Goal: Communication & Community: Answer question/provide support

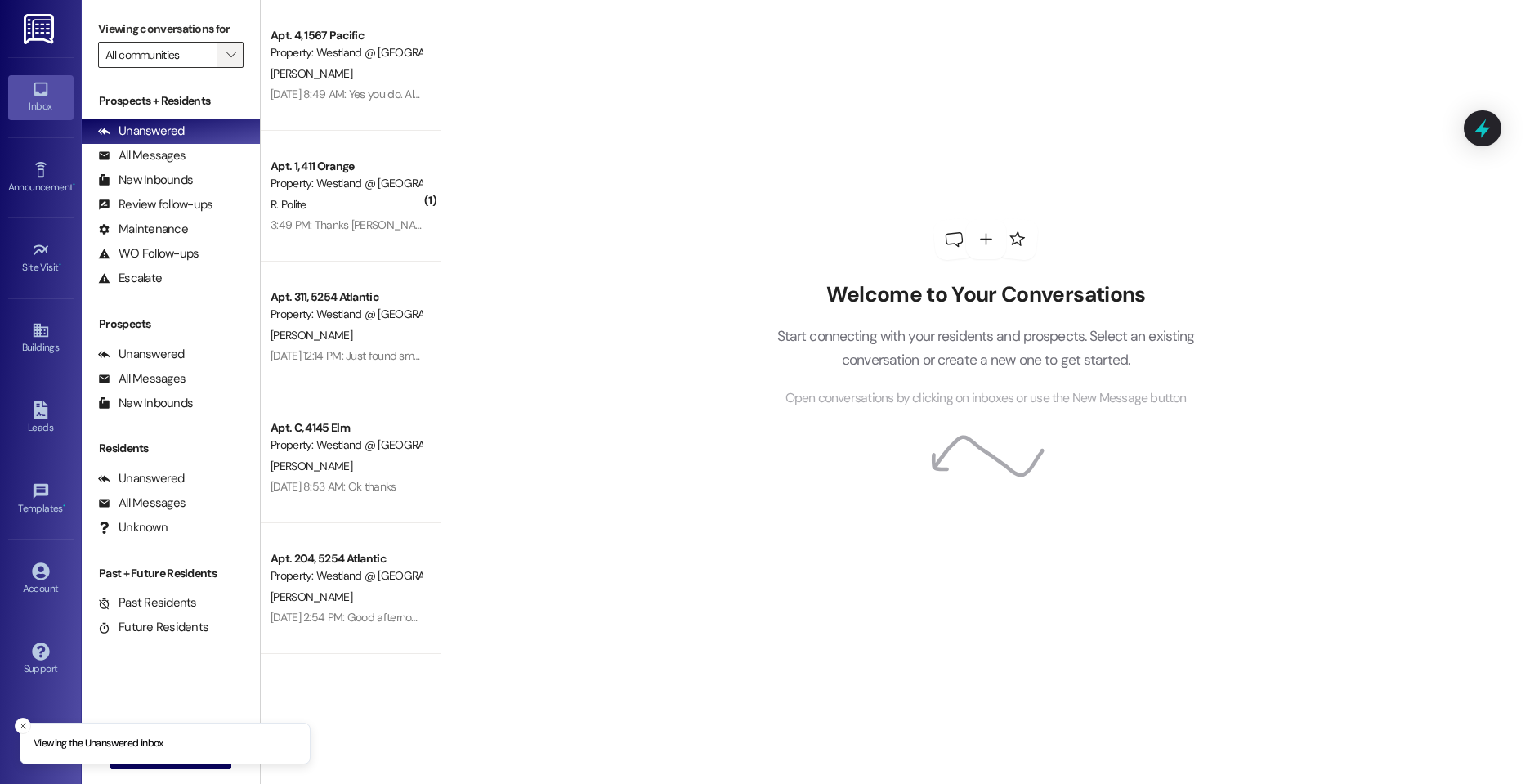
click at [228, 63] on span "" at bounding box center [231, 55] width 15 height 27
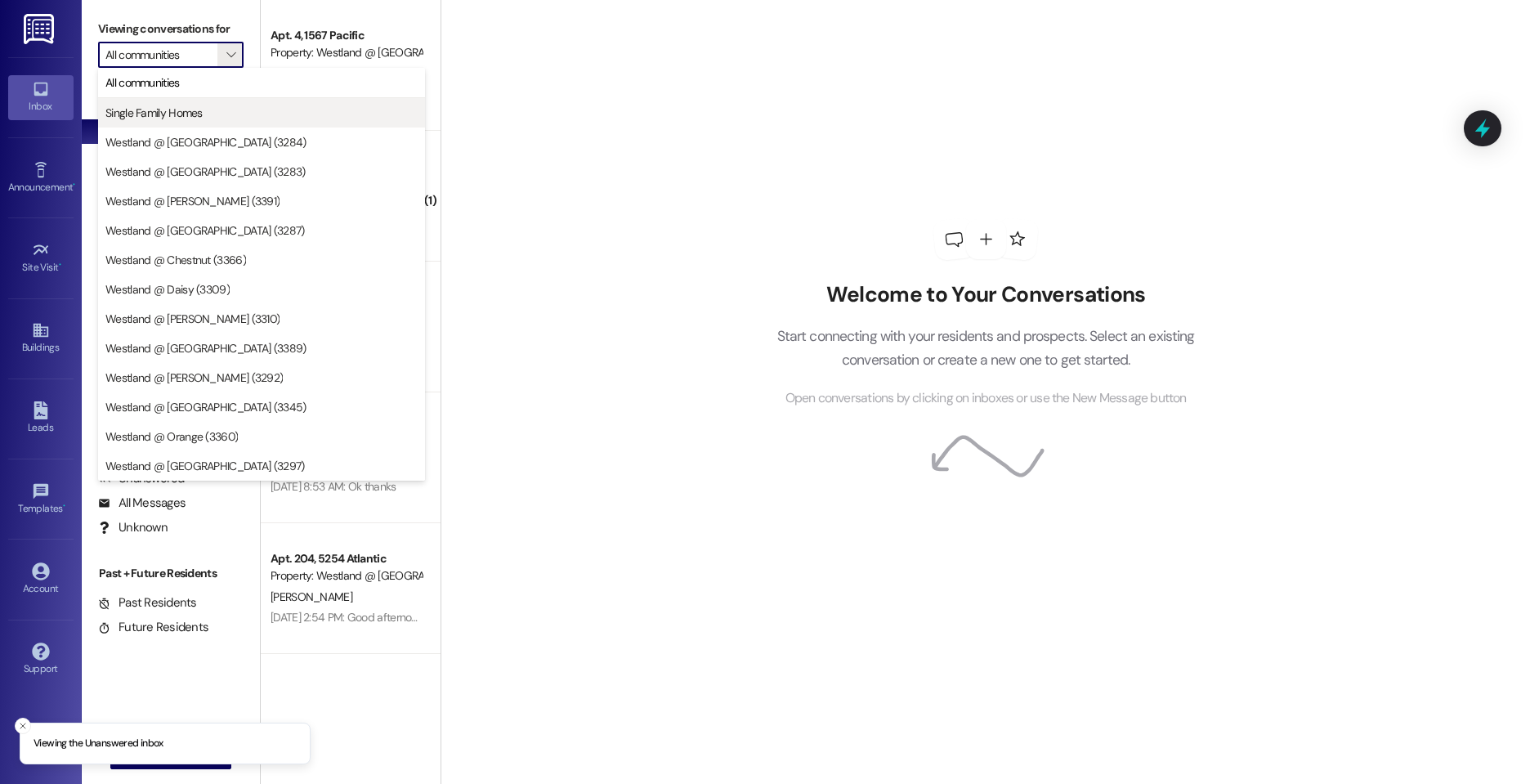
click at [228, 121] on button "Single Family Homes" at bounding box center [261, 112] width 327 height 29
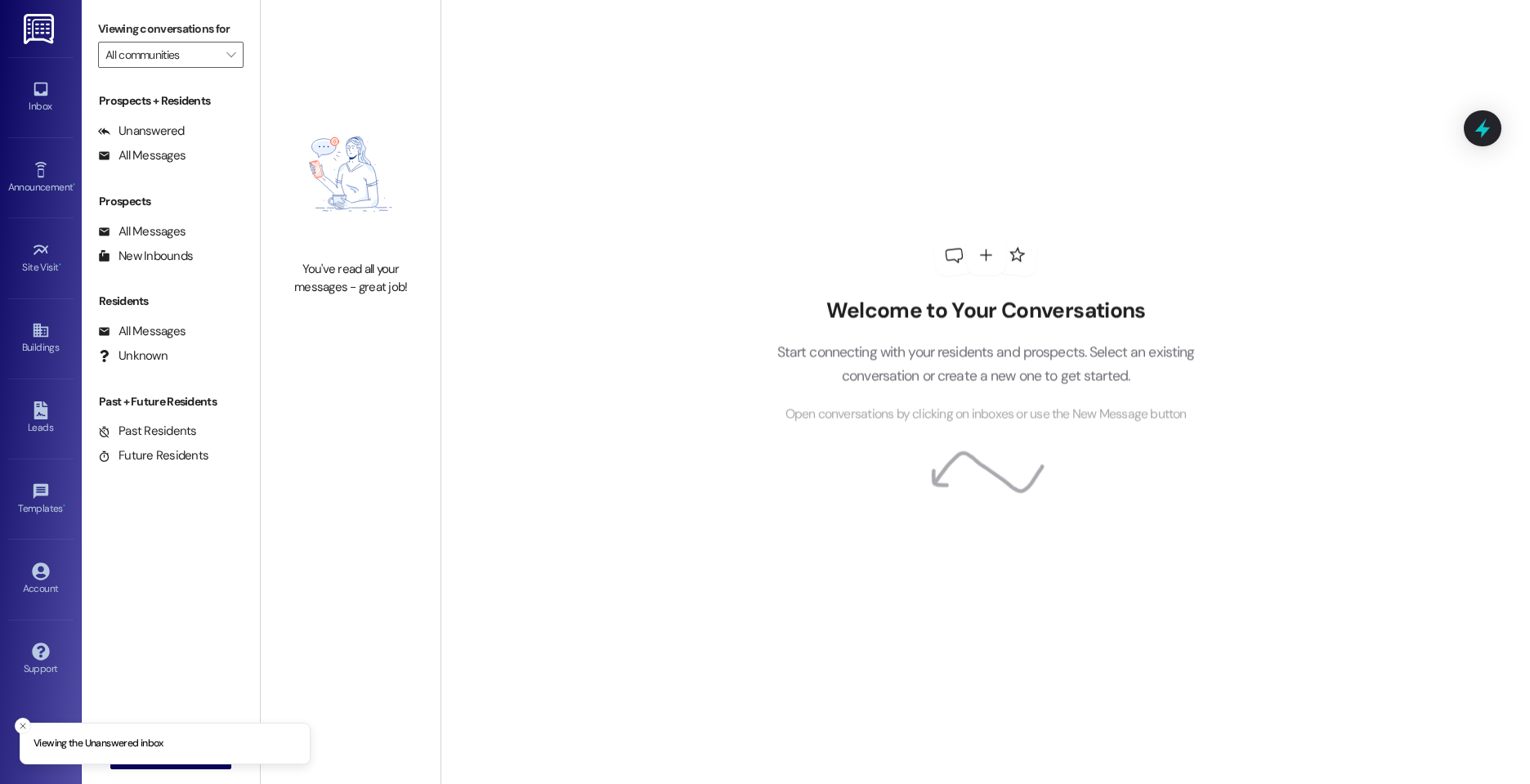
type input "Single Family Homes"
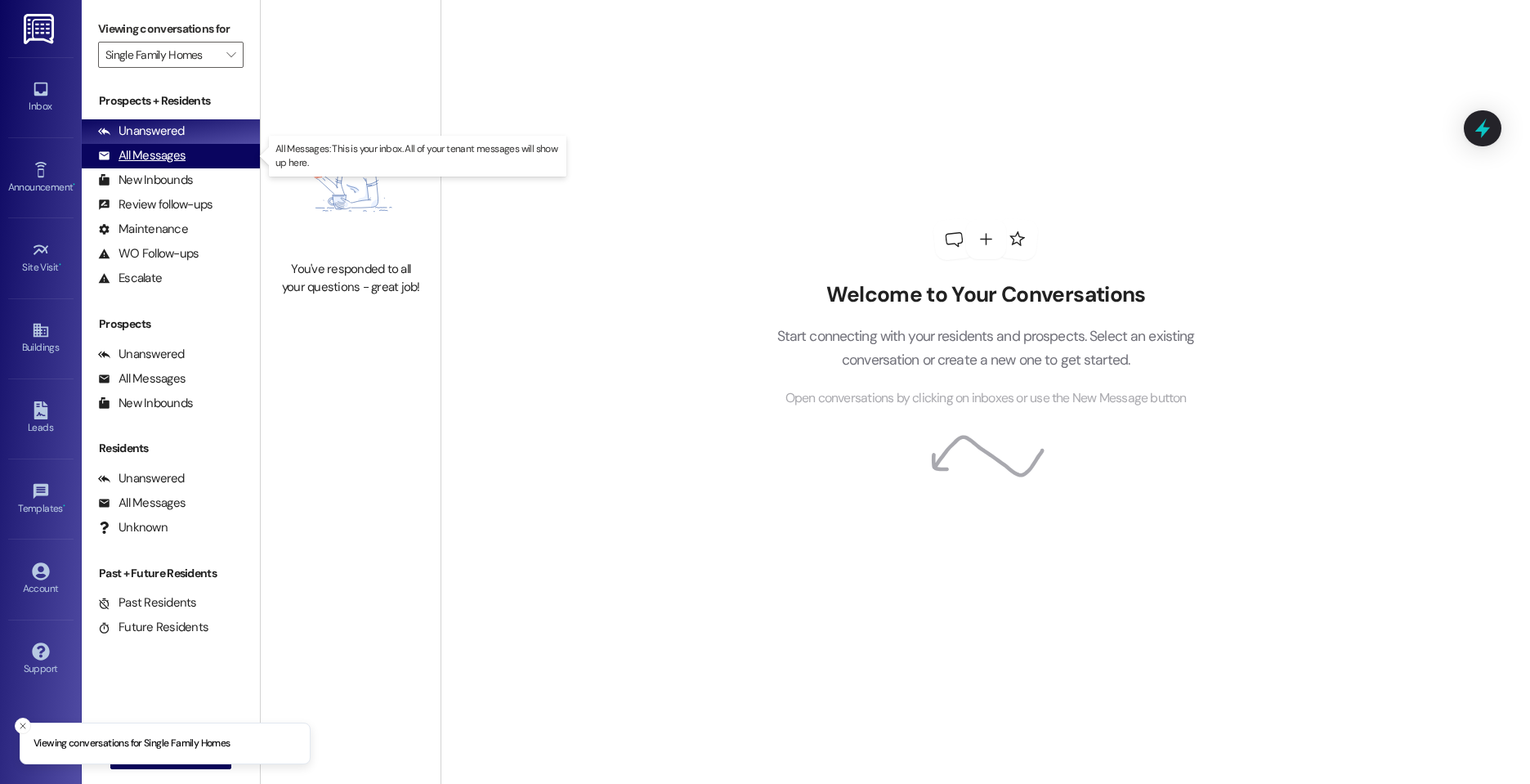
click at [183, 154] on div "All Messages" at bounding box center [142, 156] width 87 height 17
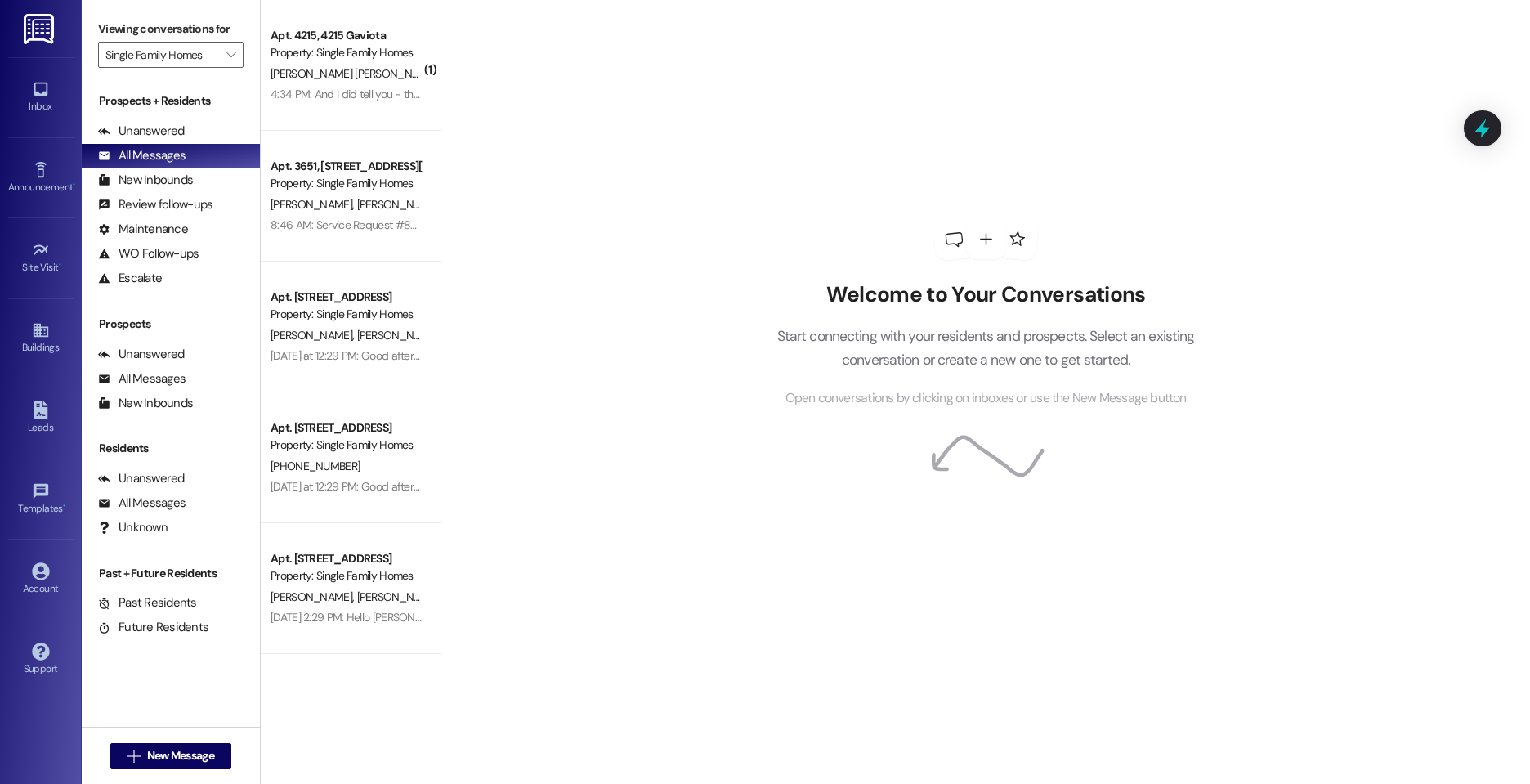
click at [371, 77] on div "[PERSON_NAME] [PERSON_NAME]" at bounding box center [346, 74] width 155 height 21
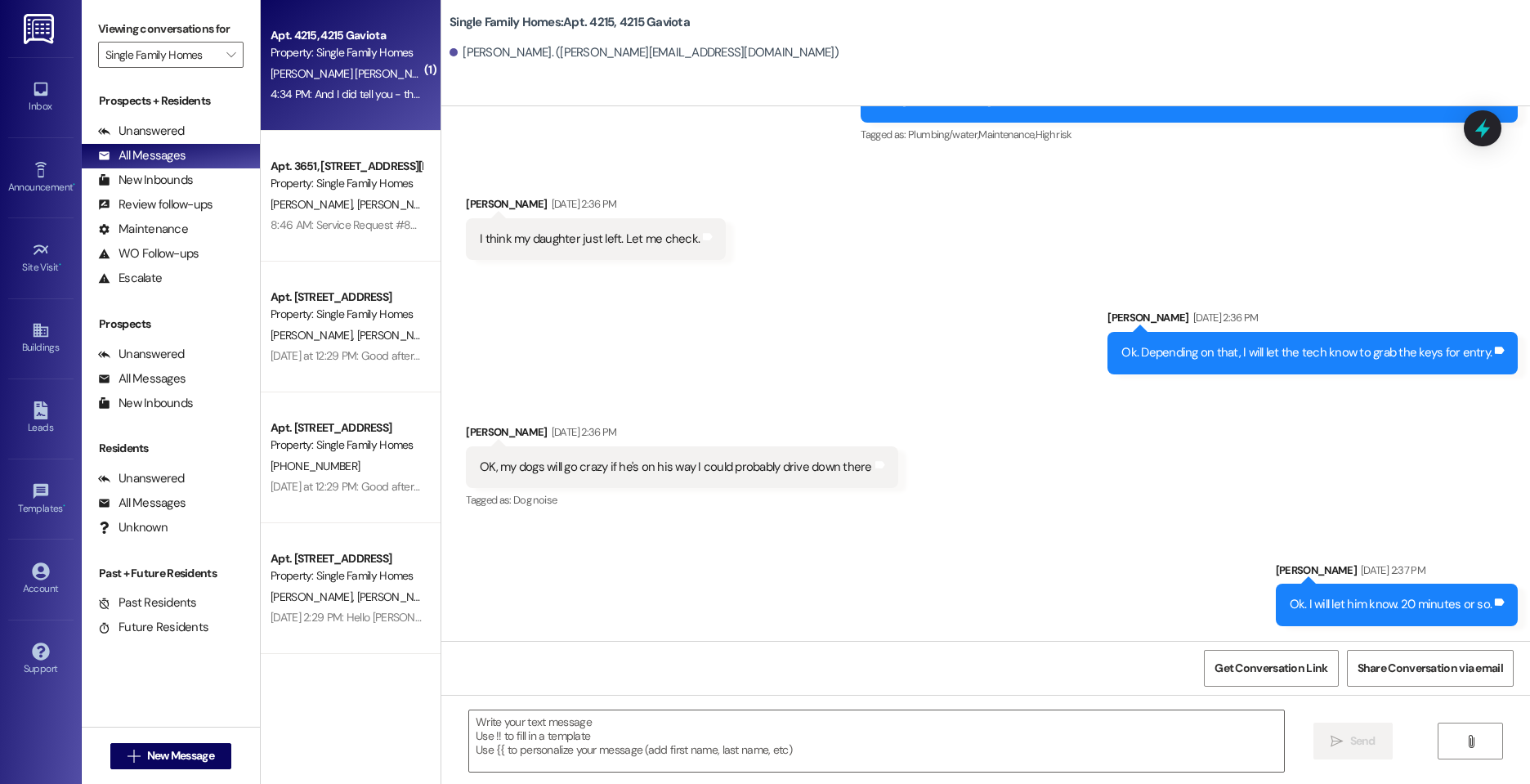
scroll to position [44229, 0]
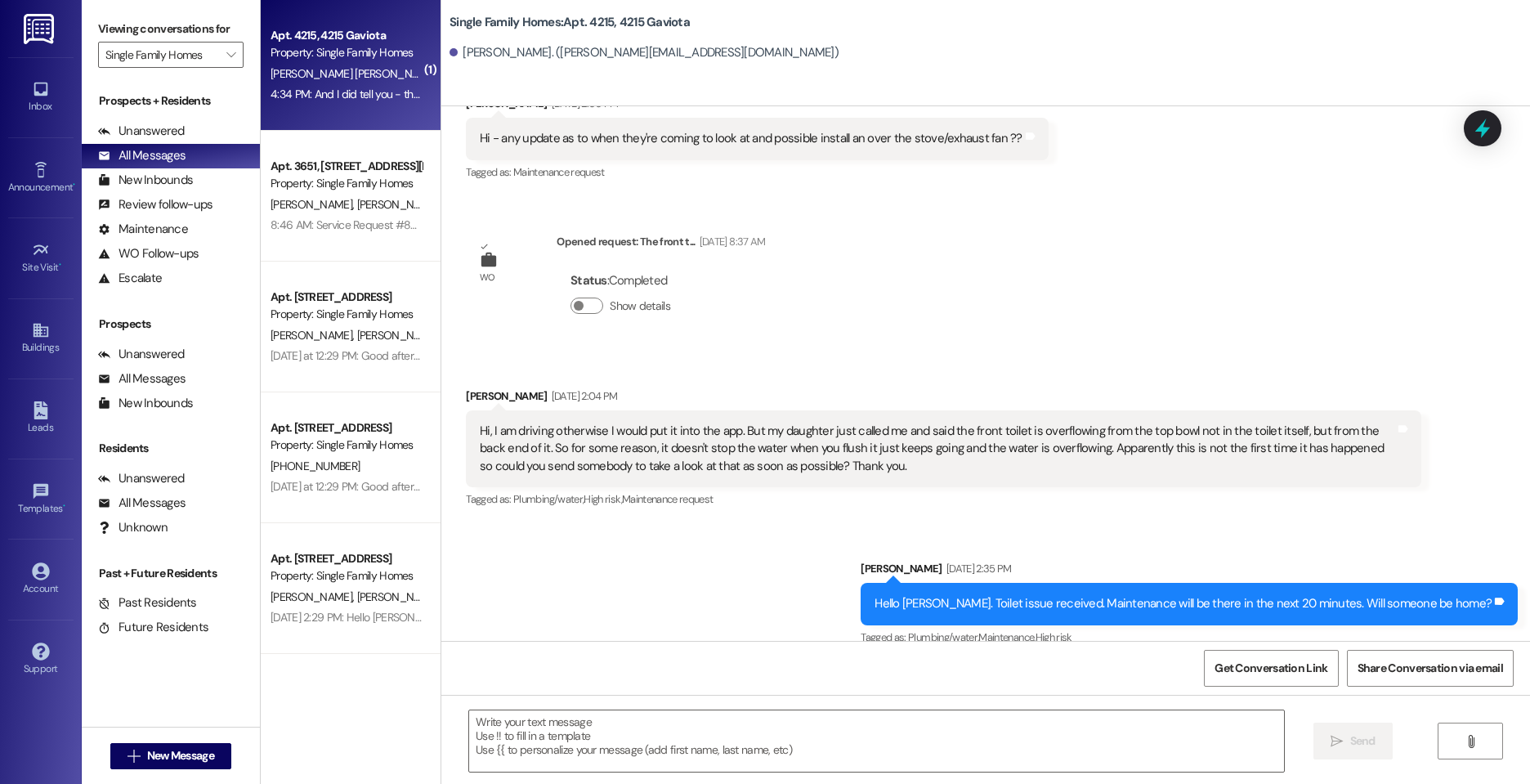
click at [721, 524] on div "Sent via SMS [PERSON_NAME] [DATE] 2:35 PM Hello [PERSON_NAME]. Toilet issue rec…" at bounding box center [986, 592] width 1089 height 138
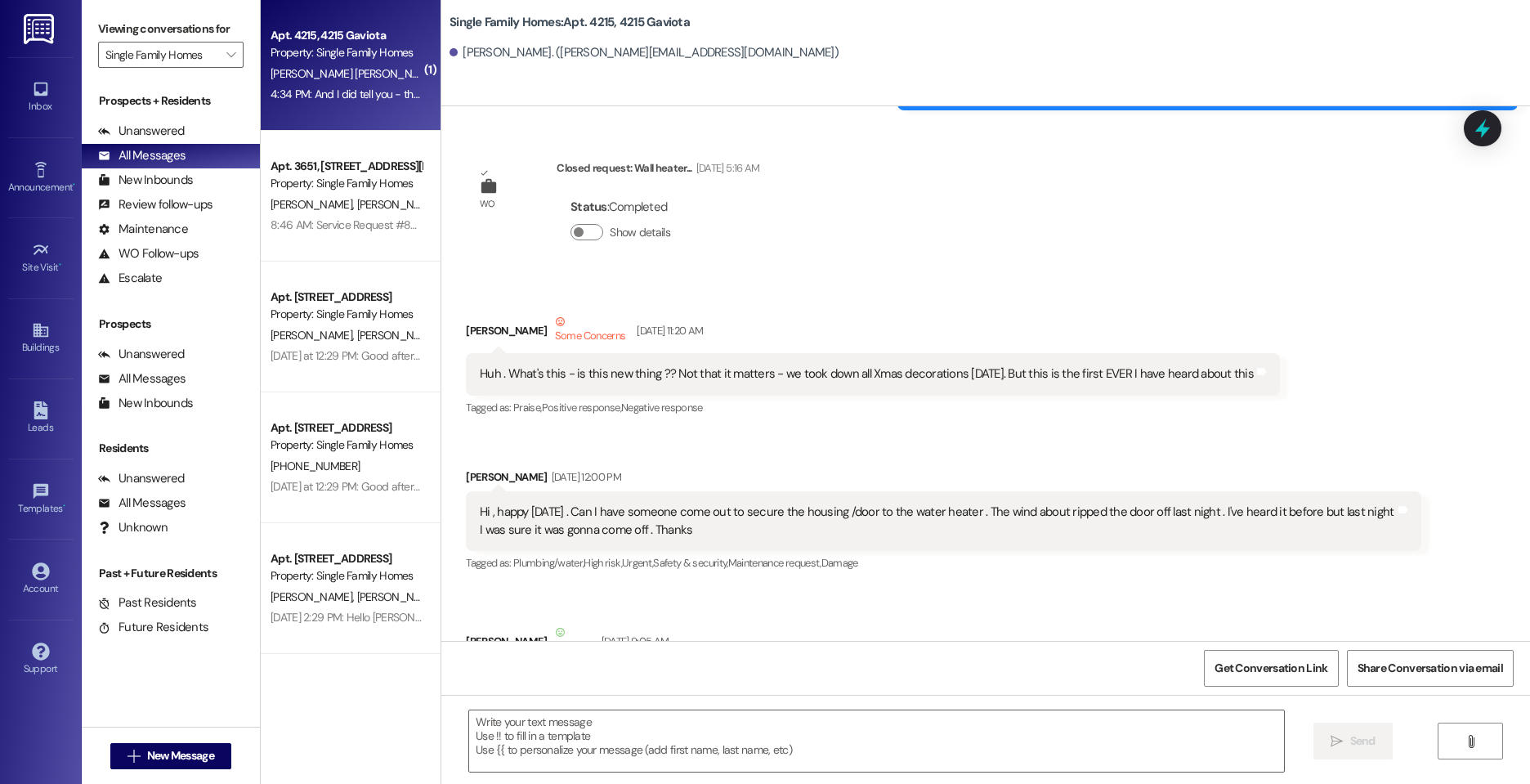
scroll to position [20380, 0]
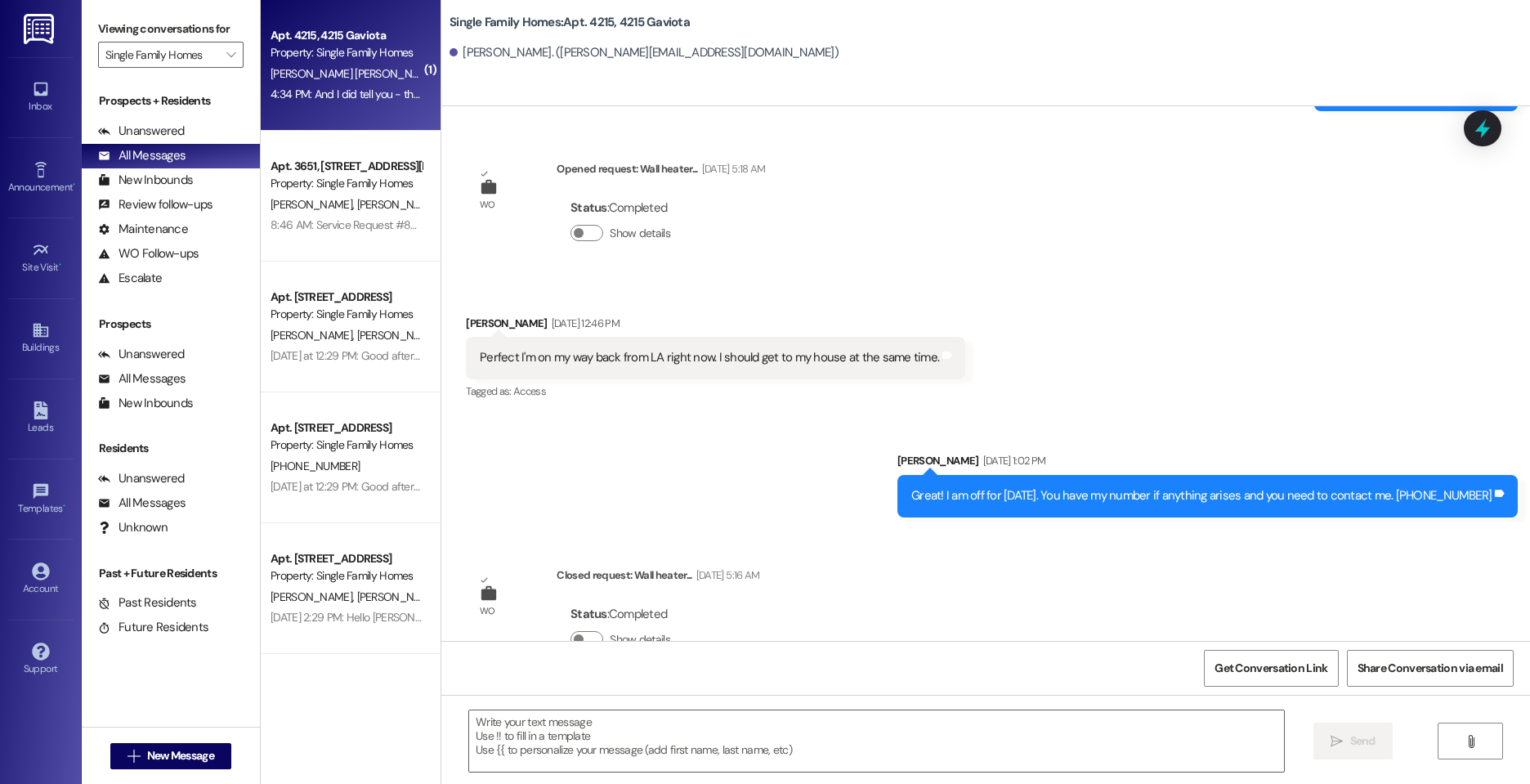
click at [972, 193] on div "WO [PERSON_NAME] started [DATE] 5:00 PM Show details Received via SMS [PERSON_N…" at bounding box center [986, 373] width 1089 height 535
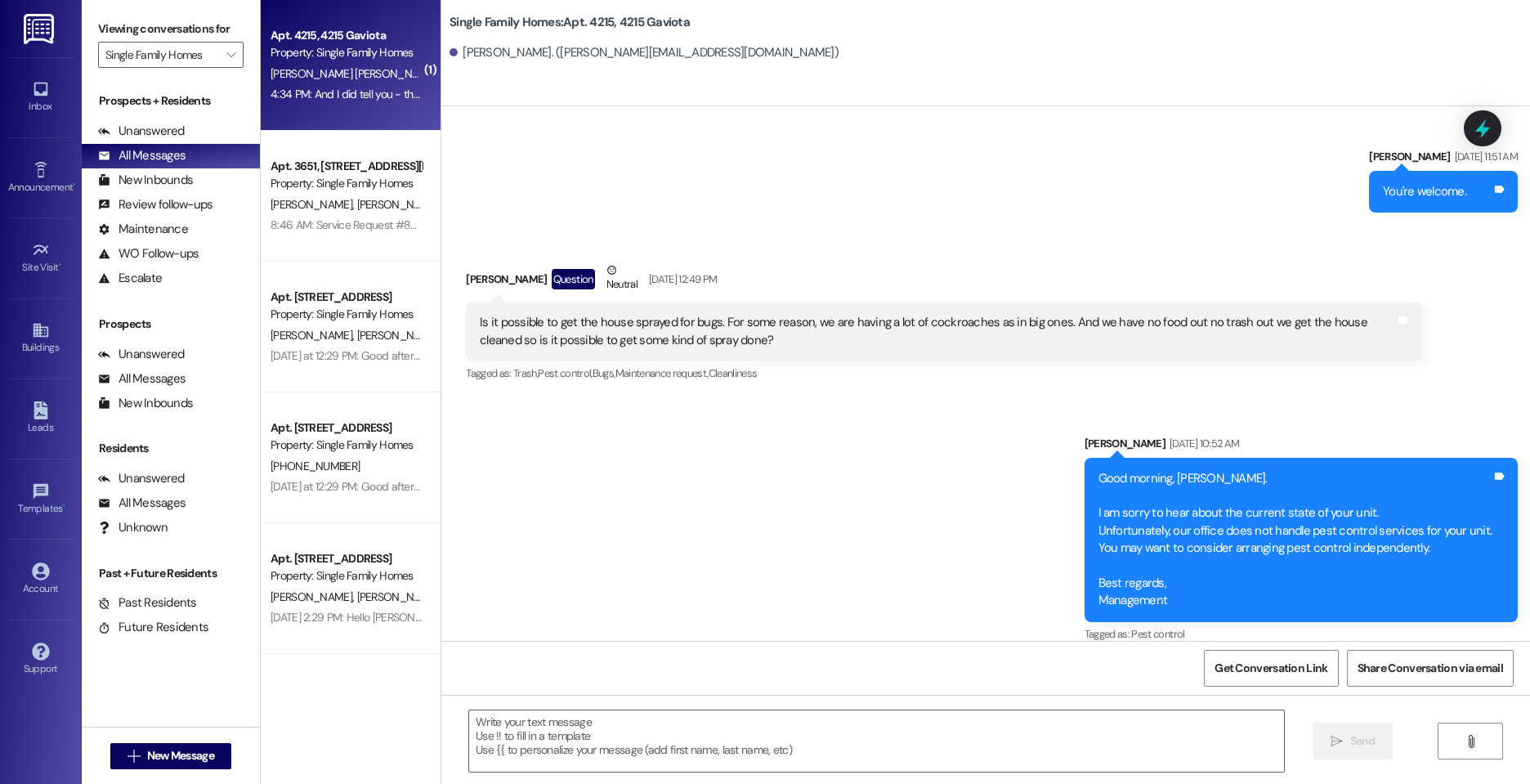
scroll to position [33396, 0]
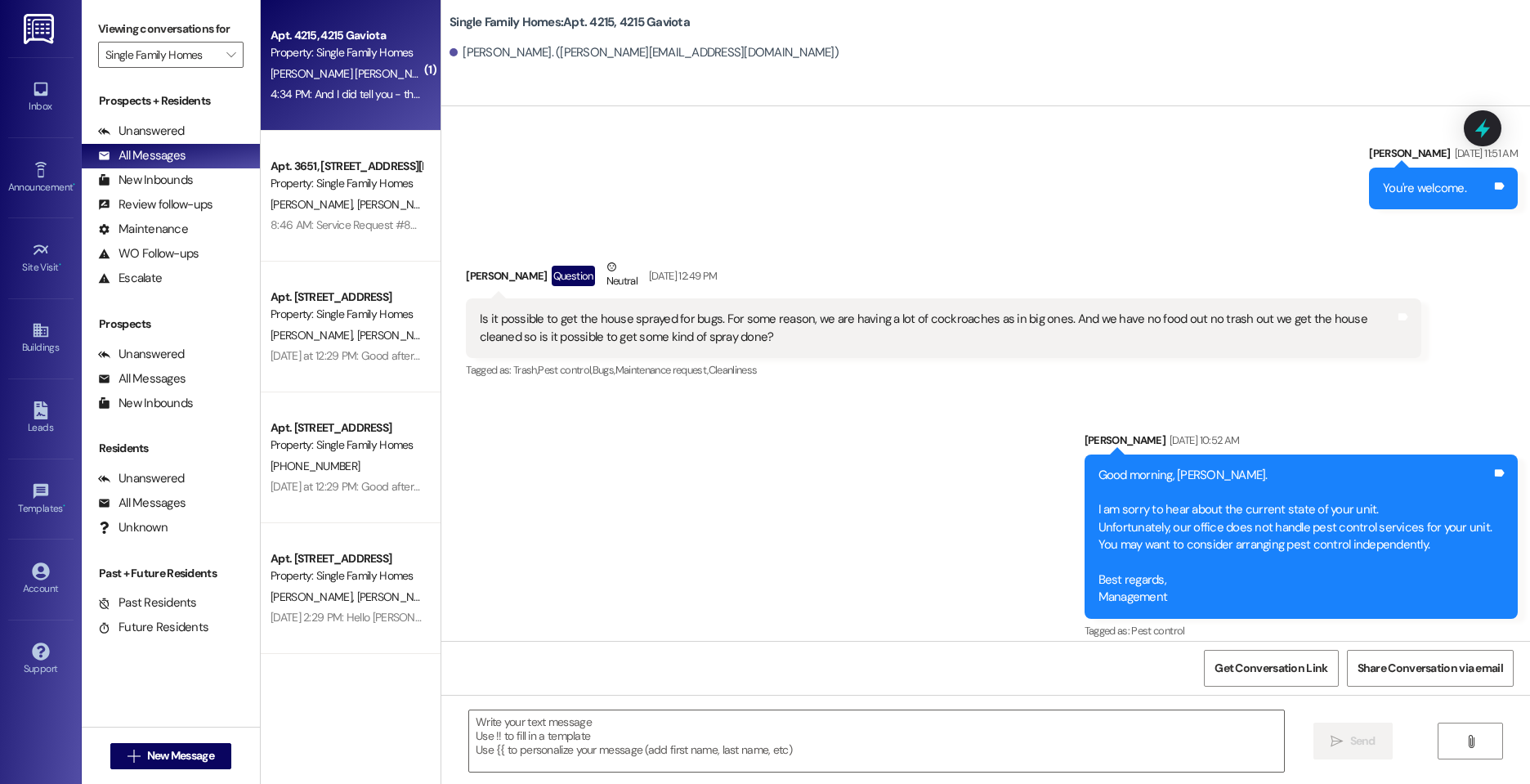
click at [928, 477] on div "Sent via SMS [PERSON_NAME] [DATE] 10:52 AM Good morning, [PERSON_NAME]. I am so…" at bounding box center [986, 526] width 1089 height 260
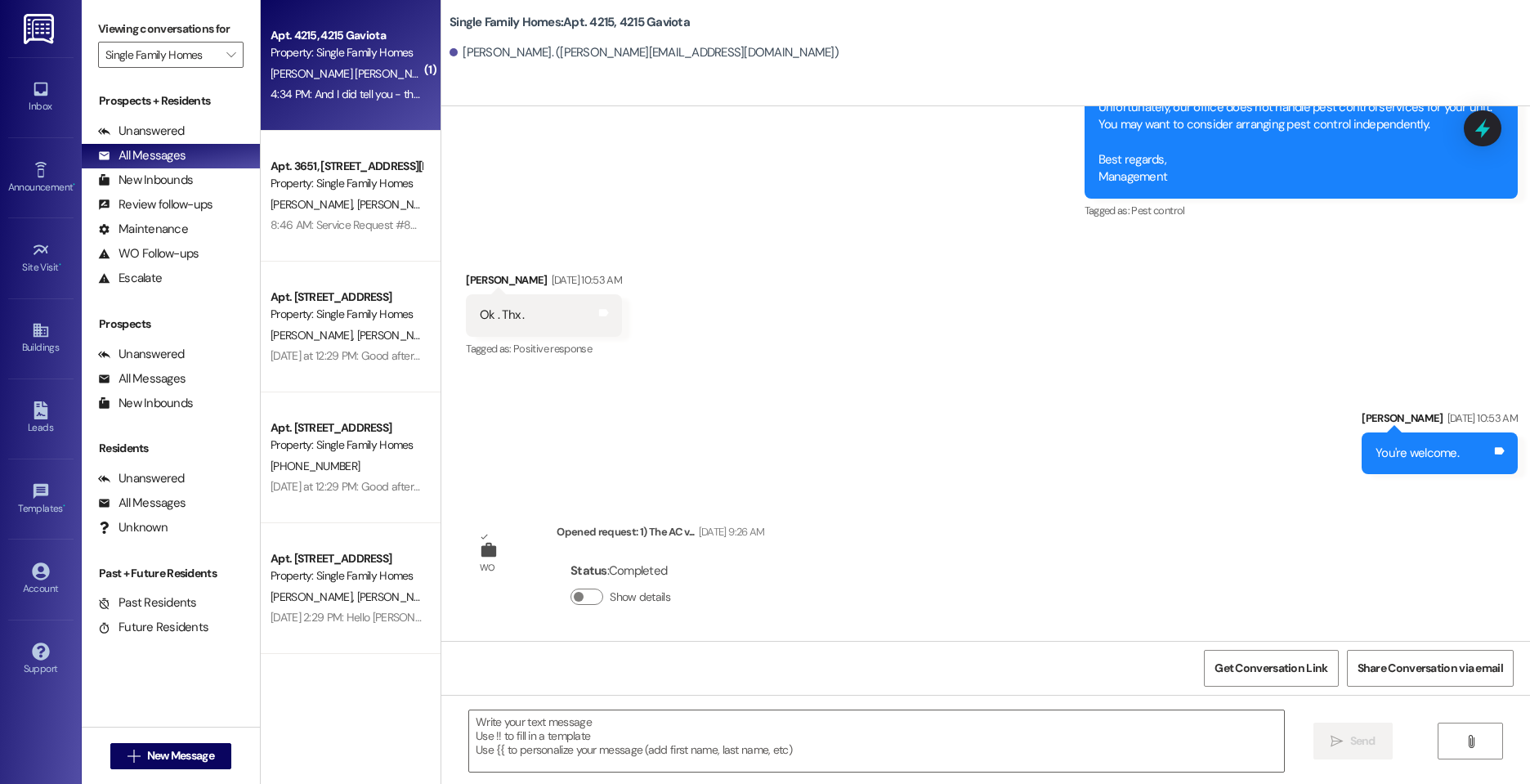
scroll to position [34065, 0]
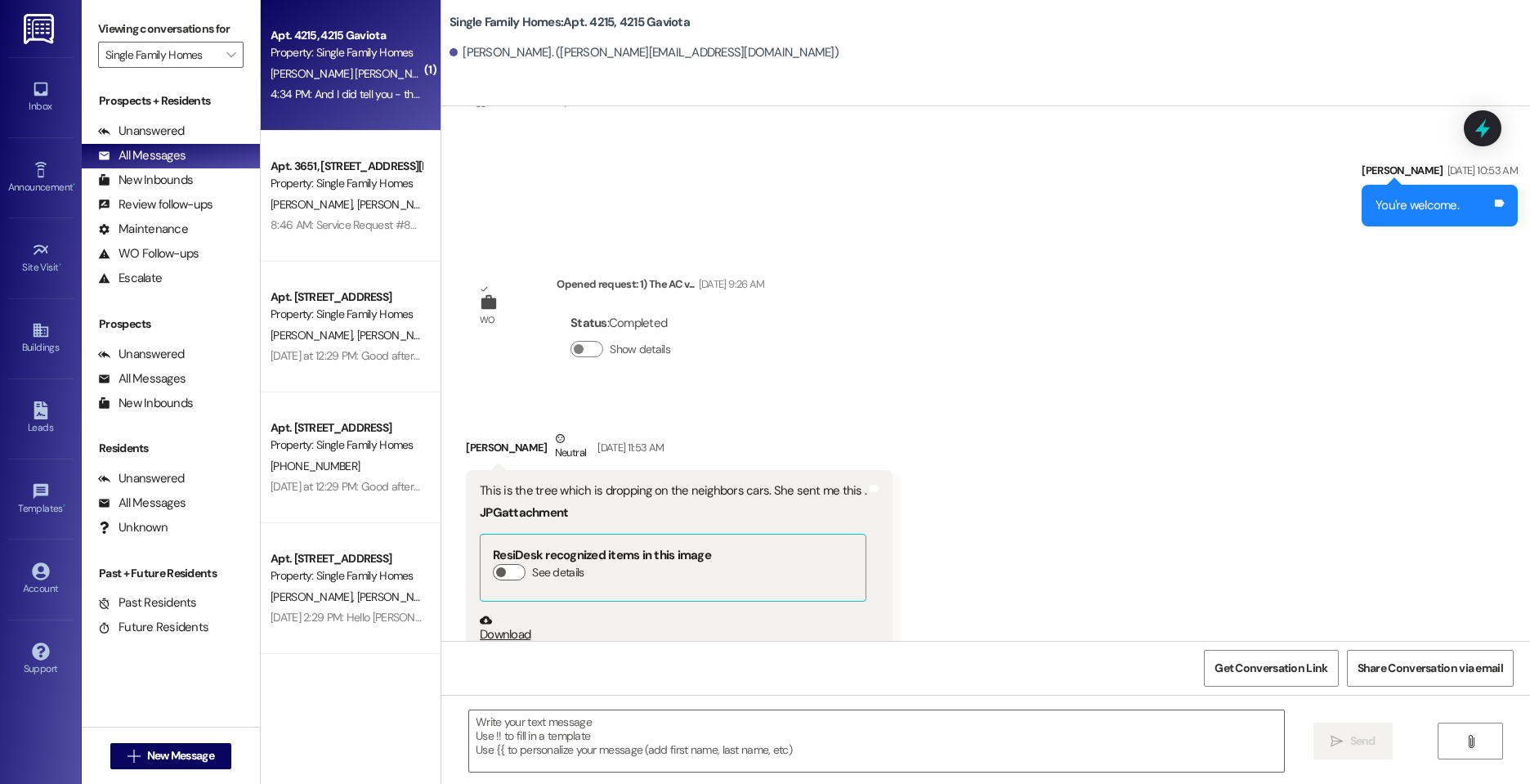
click at [1247, 501] on div "Received via SMS [PERSON_NAME] Neutral [DATE] 11:53 AM This is the tree which i…" at bounding box center [986, 658] width 1089 height 529
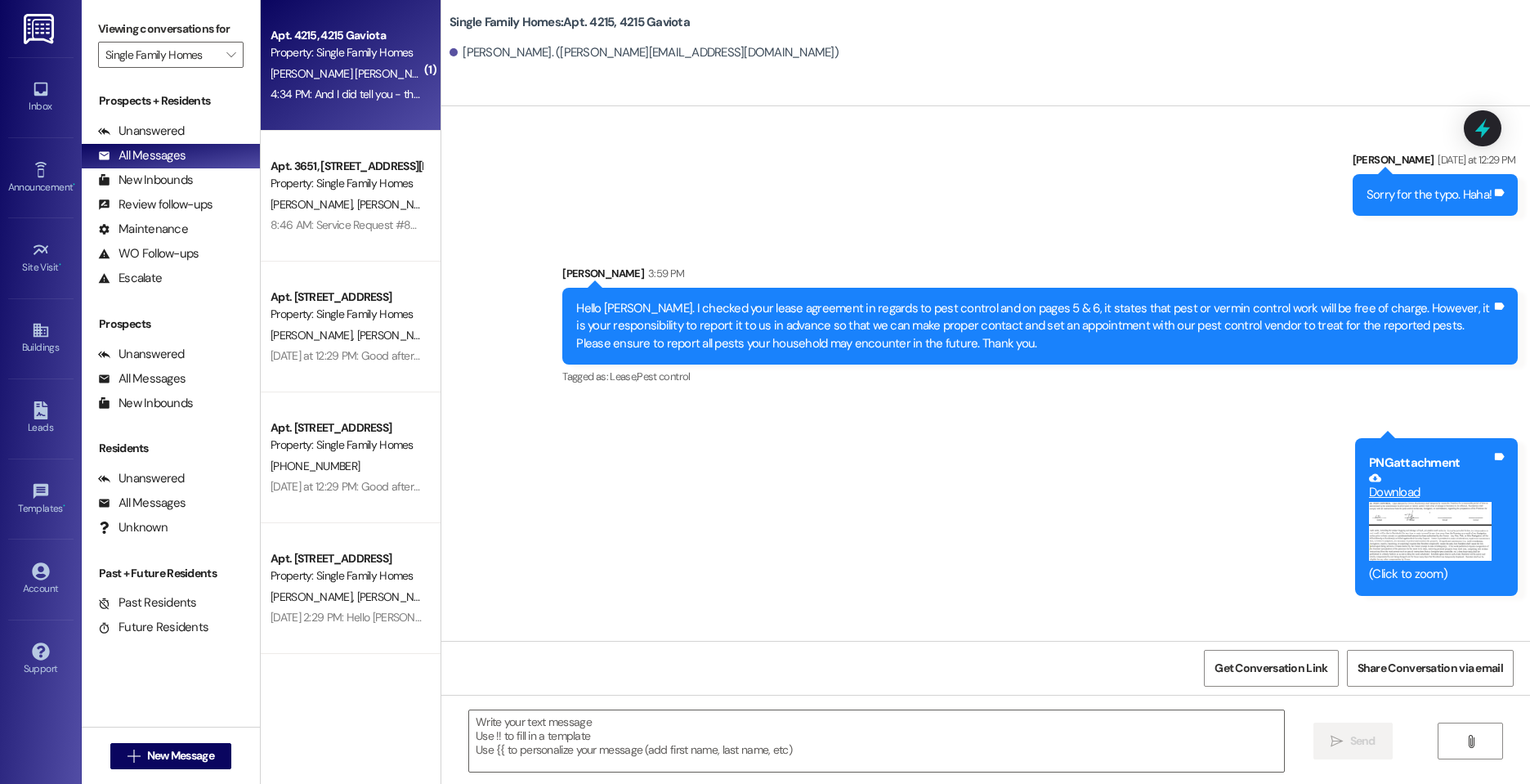
scroll to position [54992, 0]
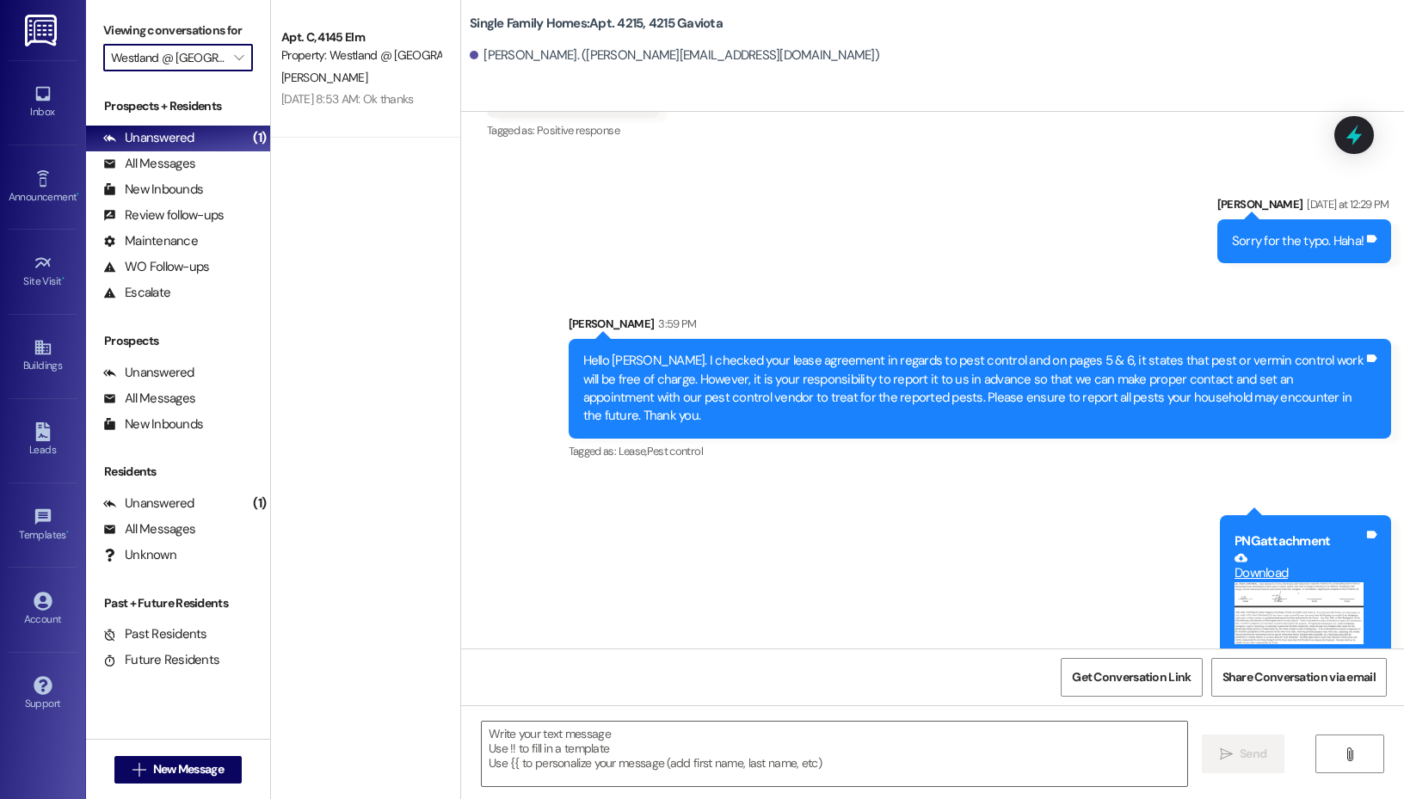
scroll to position [58754, 0]
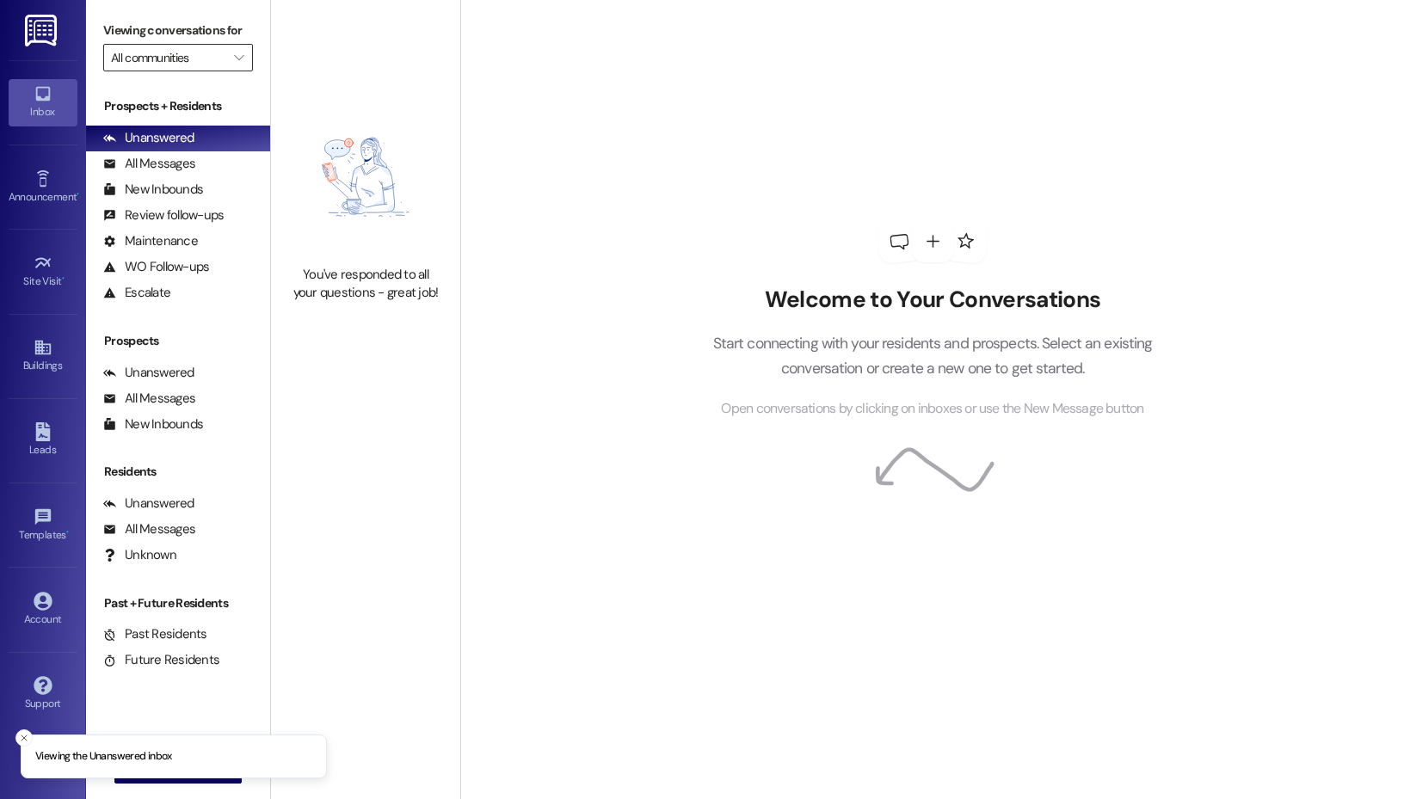
click at [219, 59] on input "All communities" at bounding box center [168, 58] width 114 height 28
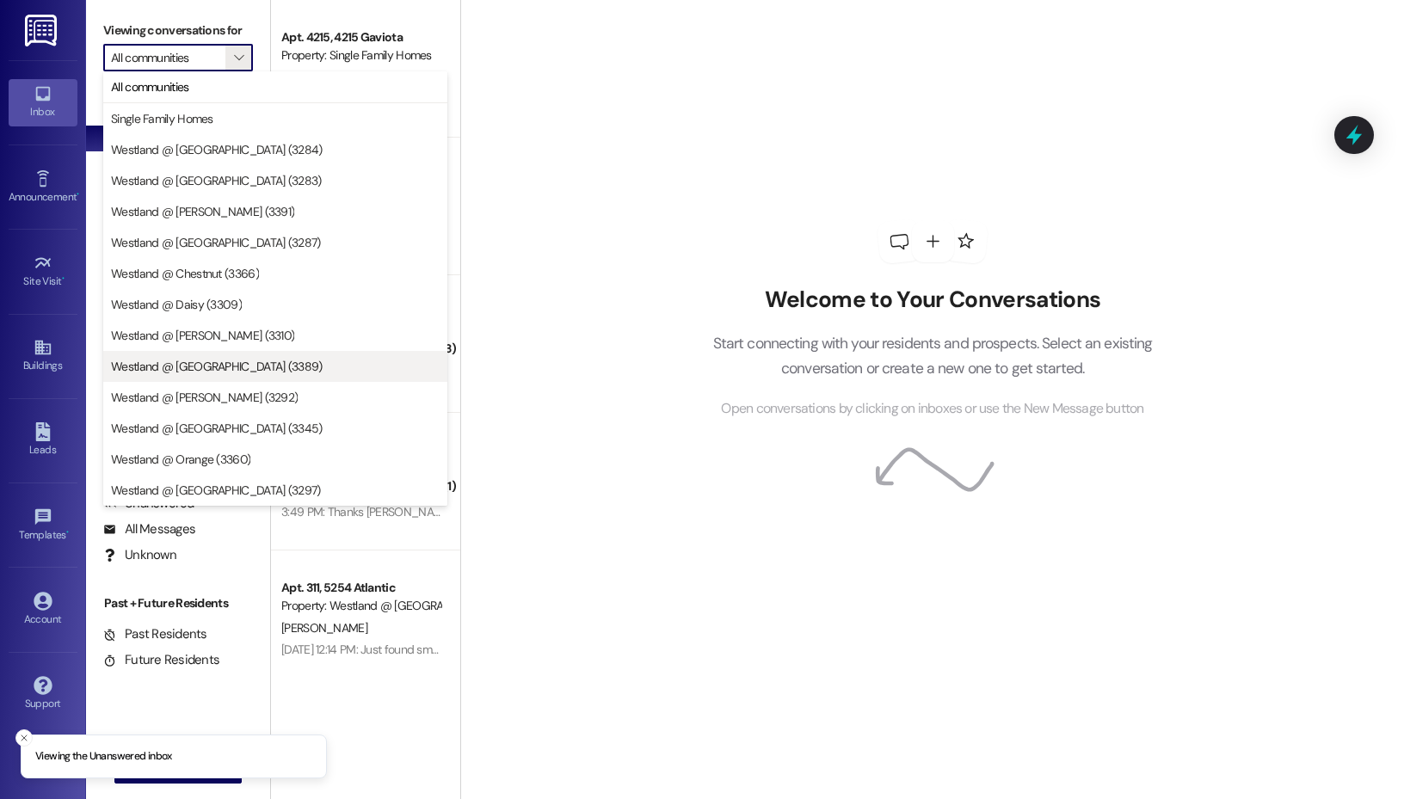
click at [216, 367] on span "Westland @ [GEOGRAPHIC_DATA] (3389)" at bounding box center [217, 366] width 212 height 17
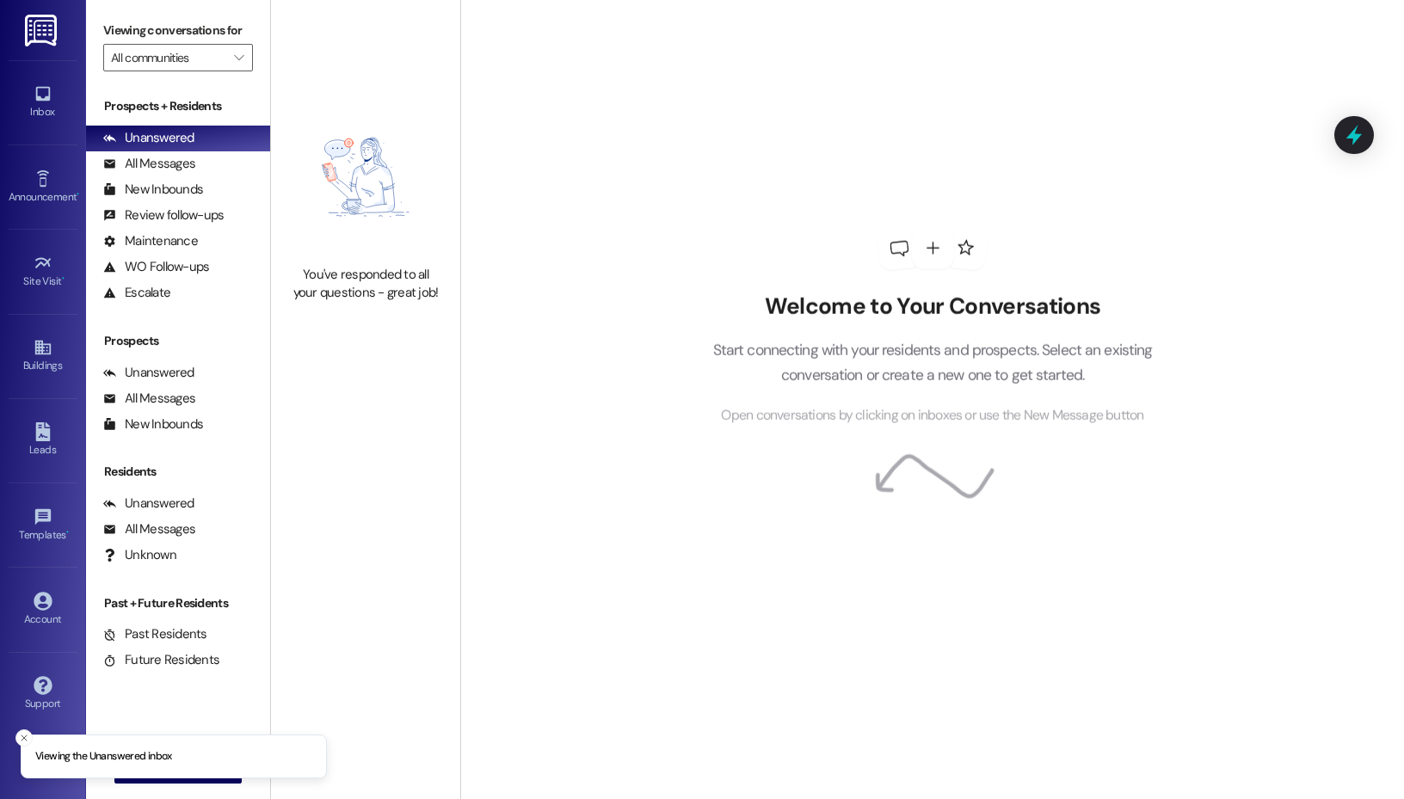
type input "Westland @ [GEOGRAPHIC_DATA] (3389)"
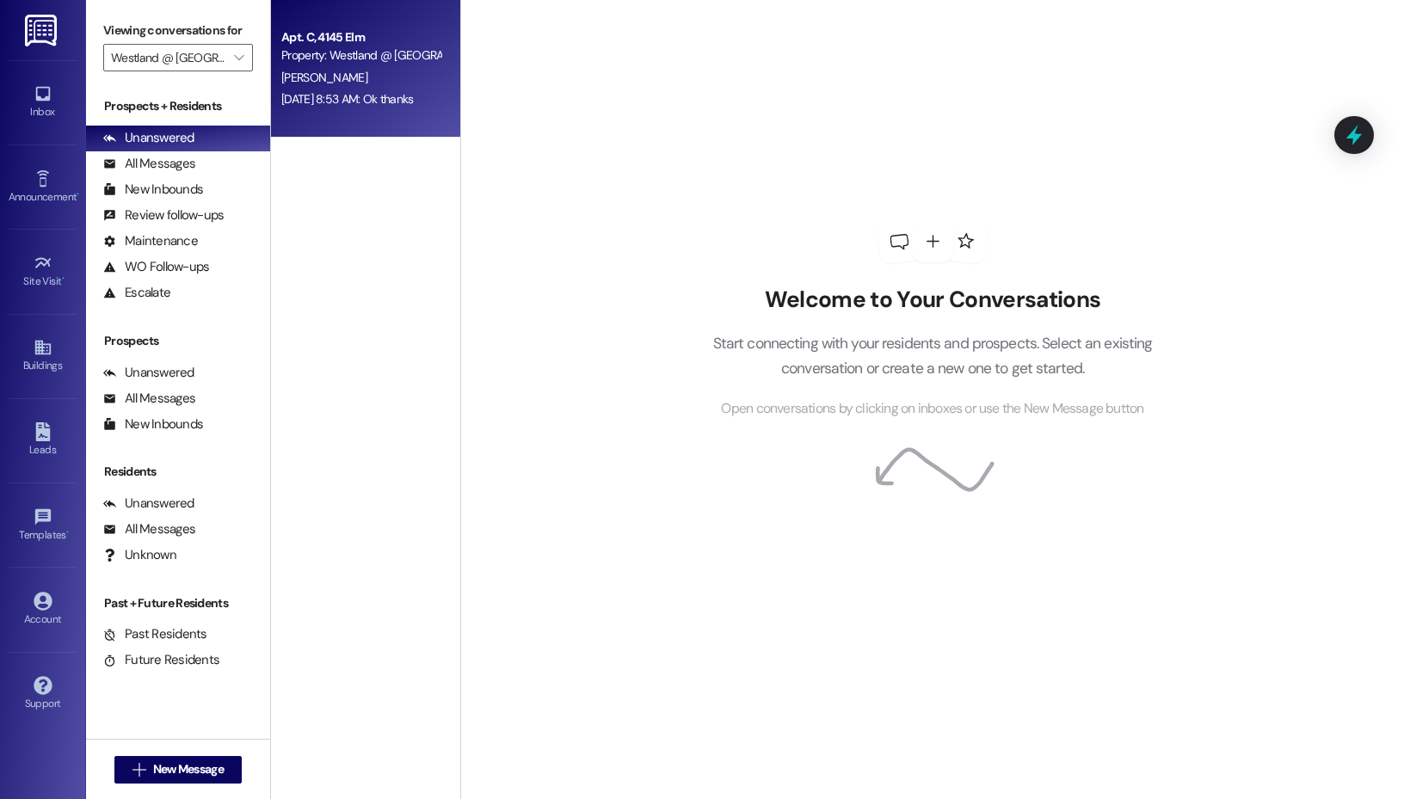
click at [385, 73] on div "[PERSON_NAME]" at bounding box center [361, 78] width 163 height 22
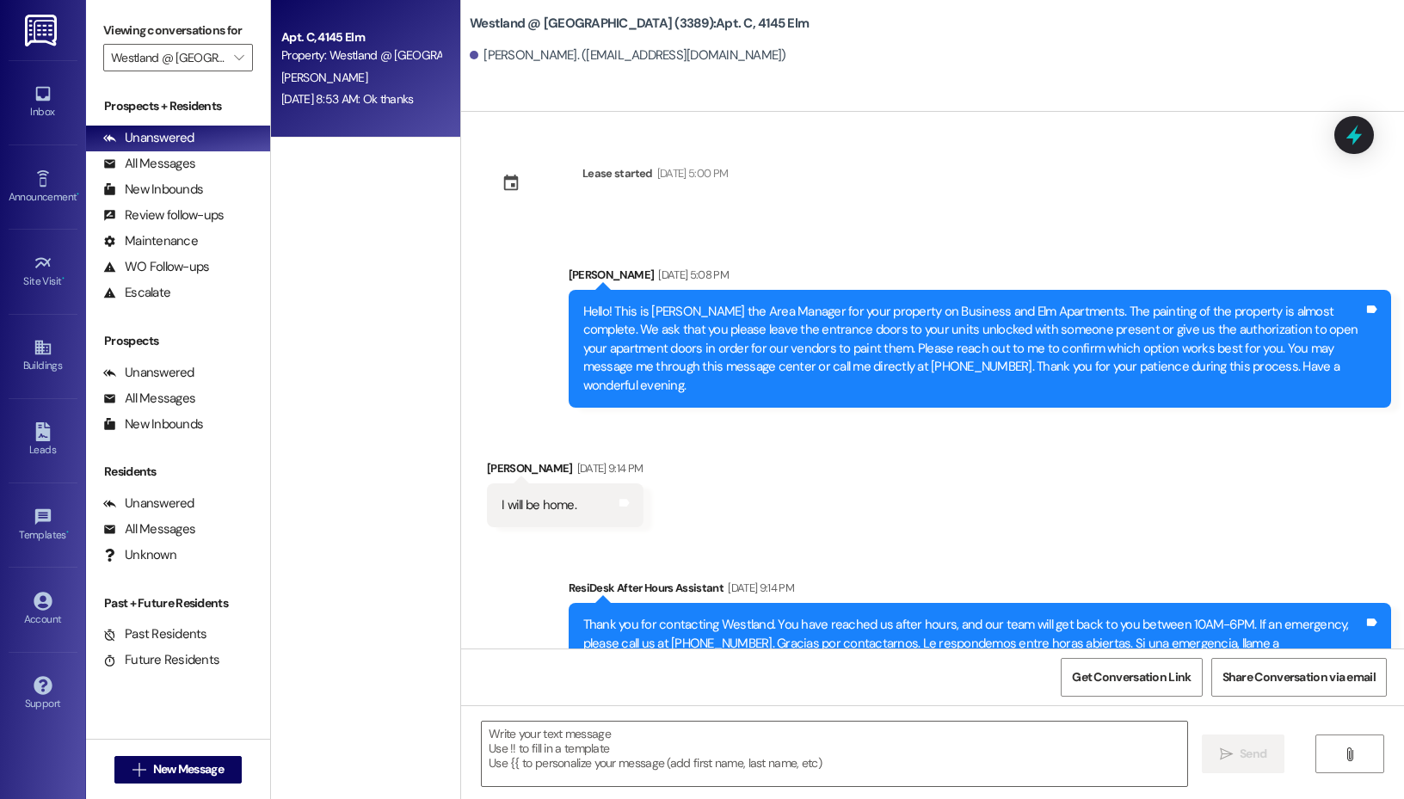
scroll to position [20298, 0]
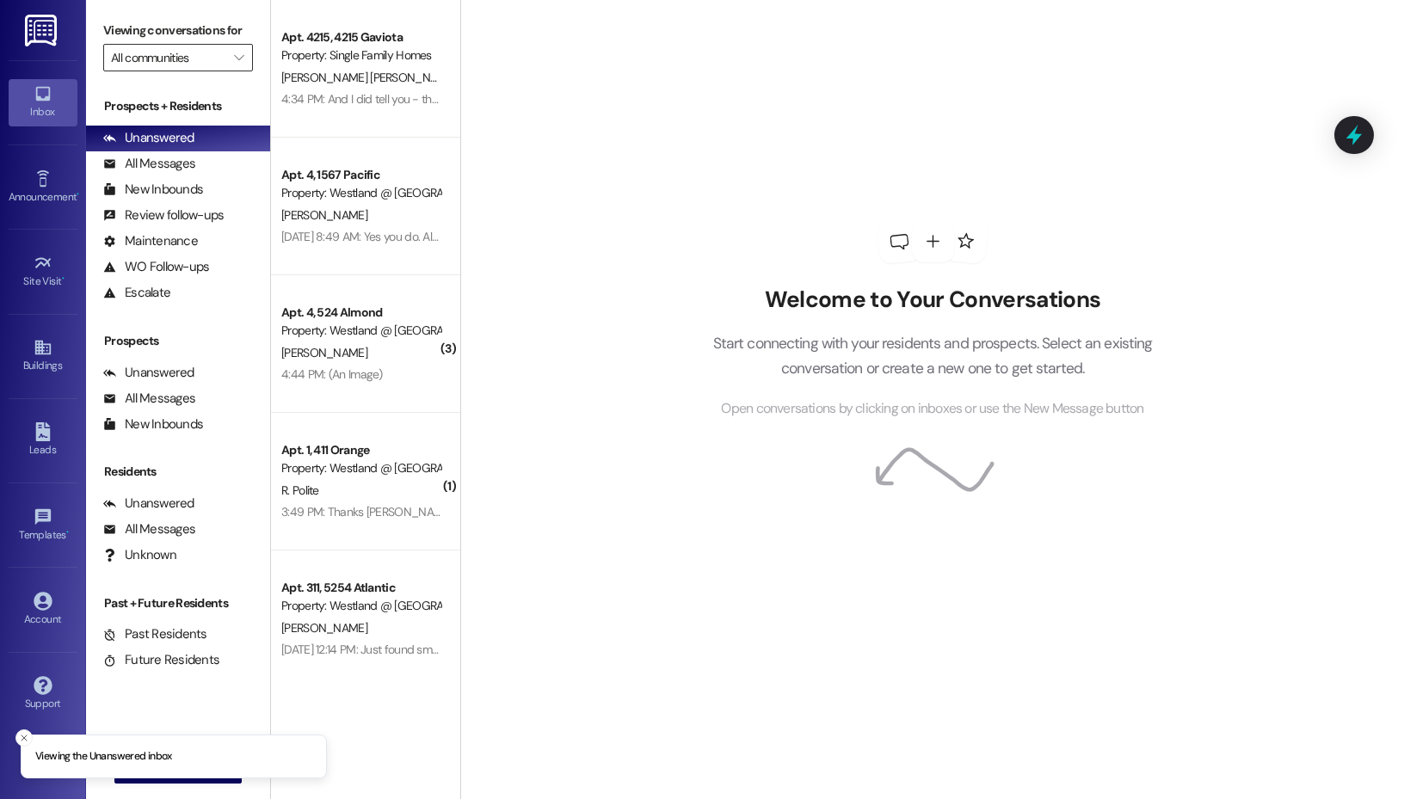
click at [198, 48] on input "All communities" at bounding box center [168, 58] width 114 height 28
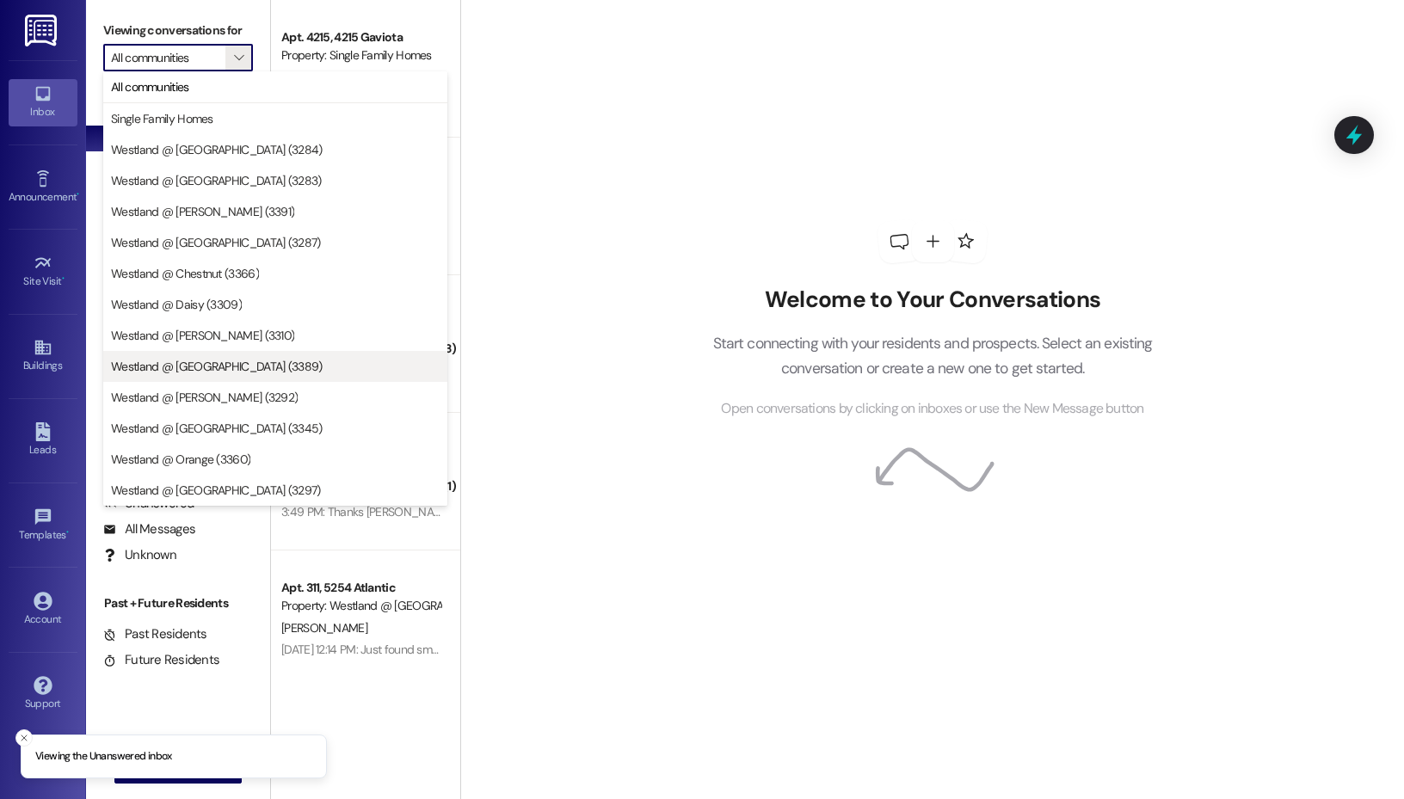
click at [231, 355] on button "Westland @ [GEOGRAPHIC_DATA] (3389)" at bounding box center [275, 366] width 344 height 31
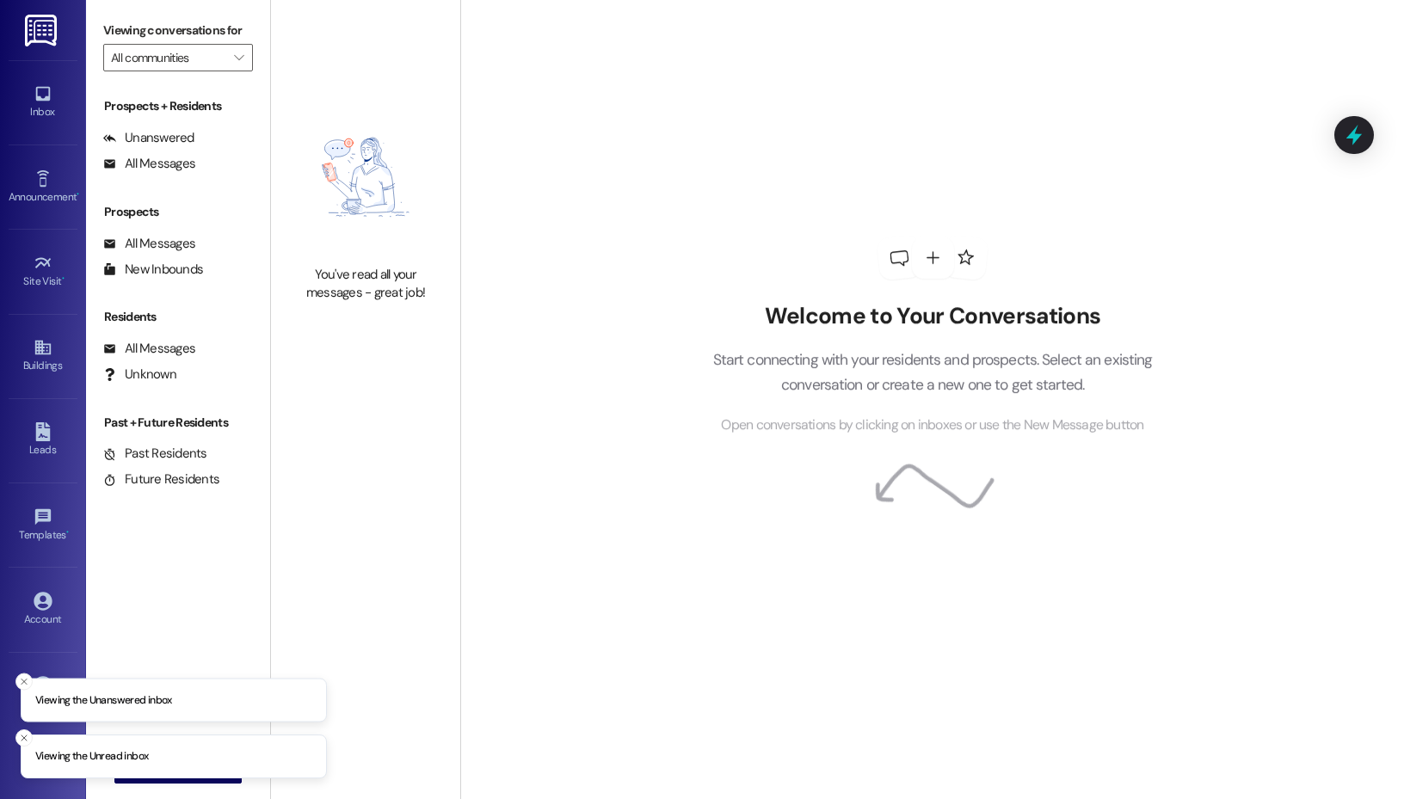
type input "Westland @ [GEOGRAPHIC_DATA] (3389)"
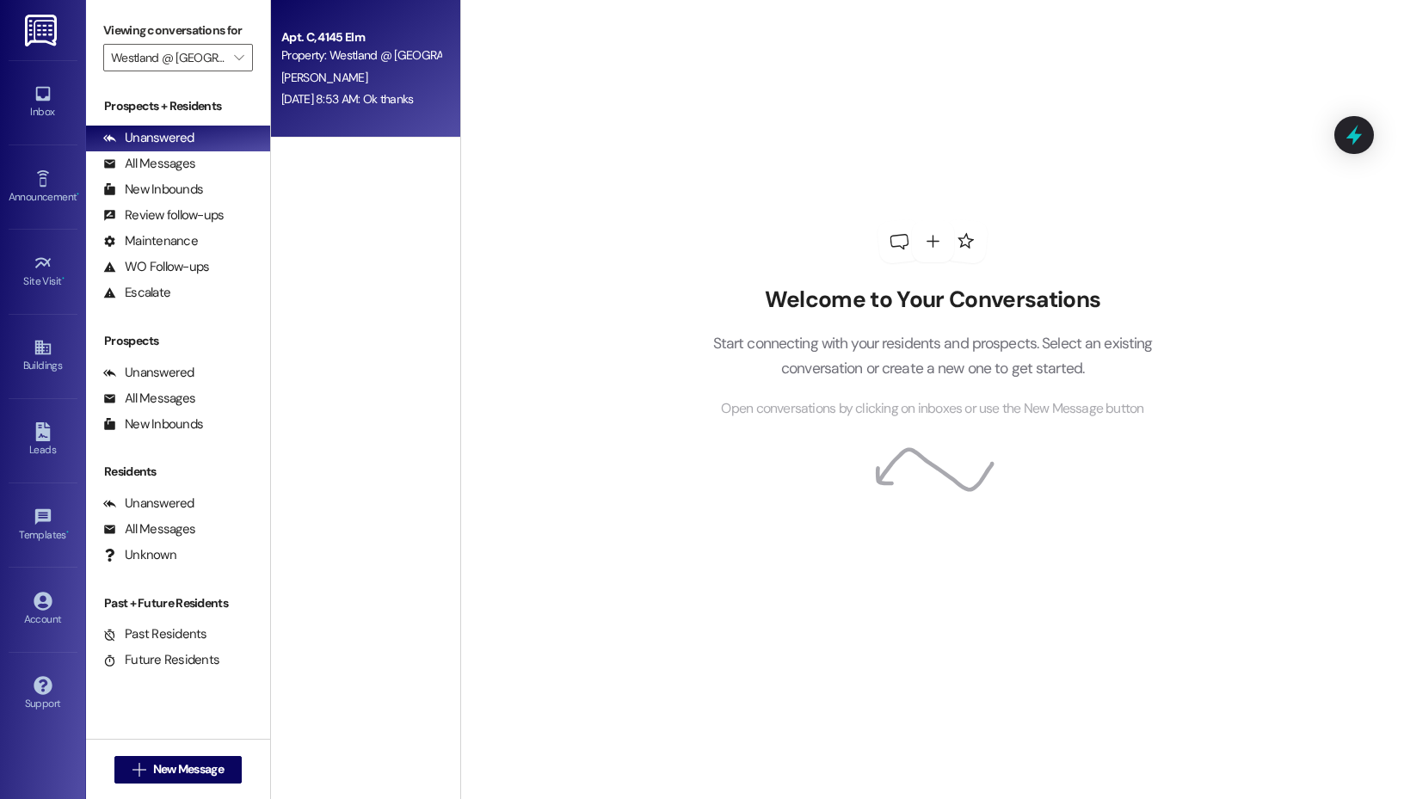
click at [373, 89] on div "Aug 28, 2025 at 8:53 AM: Ok thanks Aug 28, 2025 at 8:53 AM: Ok thanks" at bounding box center [361, 100] width 163 height 22
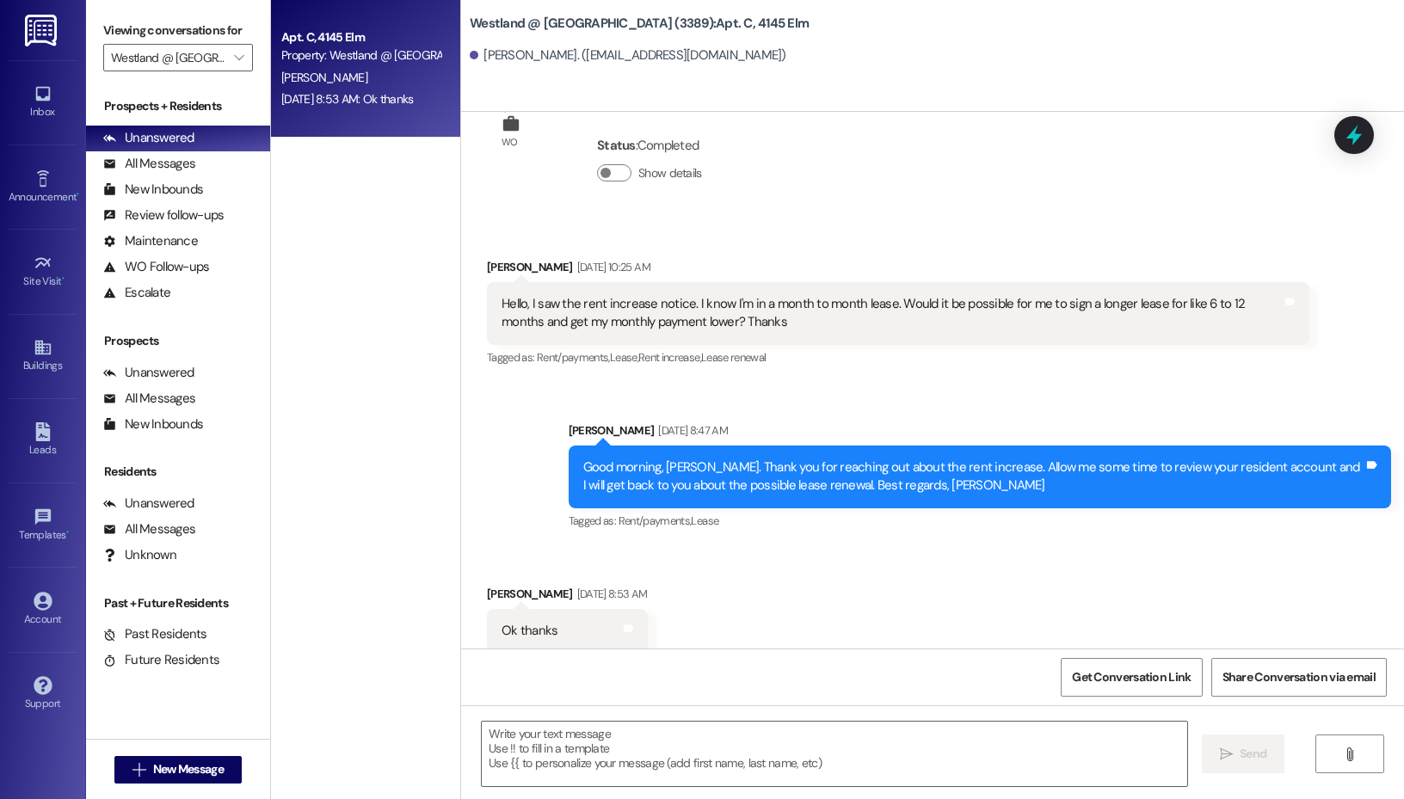
scroll to position [20271, 0]
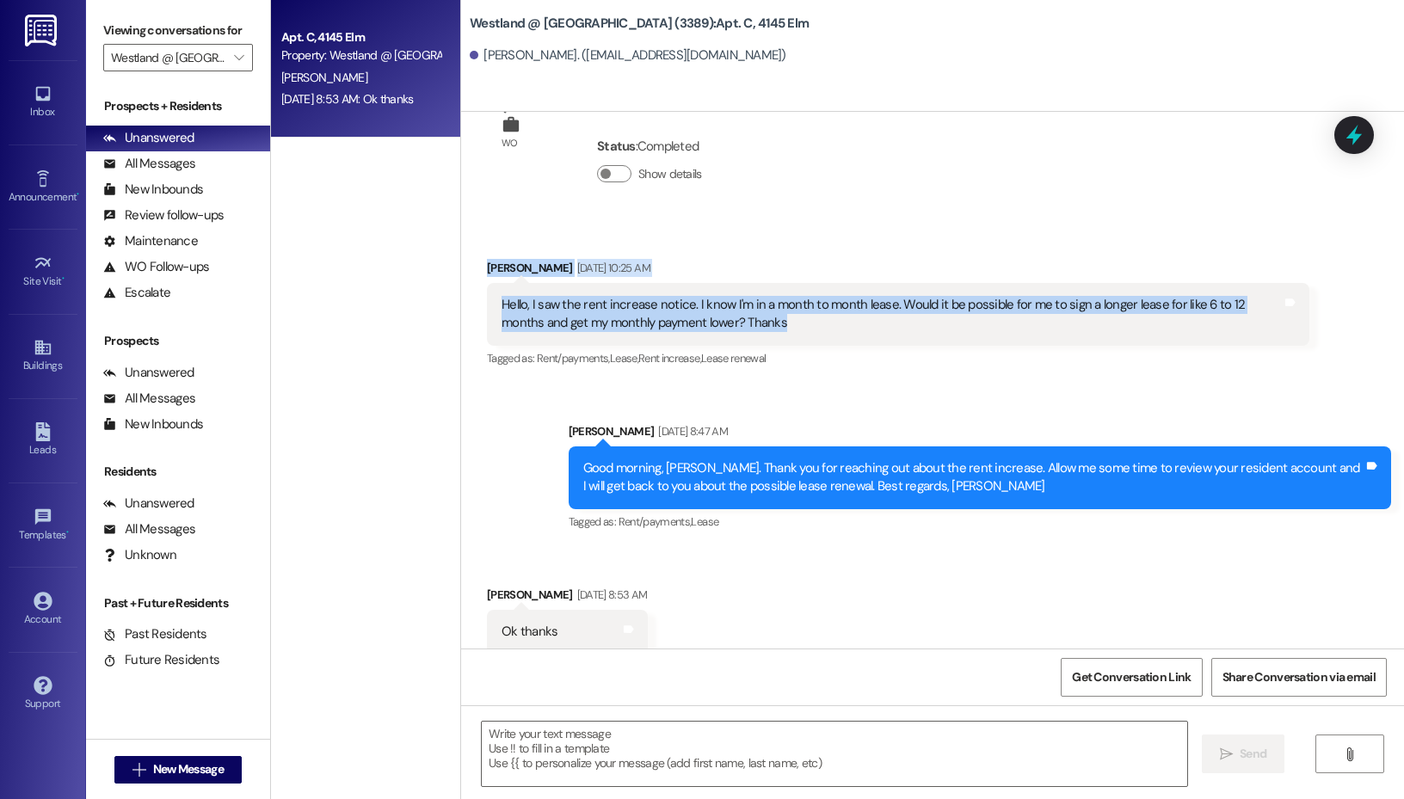
drag, startPoint x: 761, startPoint y: 313, endPoint x: 463, endPoint y: 254, distance: 303.5
click at [463, 254] on div "Received via SMS Edgar Estrada Aug 27, 2025 at 10:25 AM Hello, I saw the rent i…" at bounding box center [932, 301] width 943 height 163
copy div "Edgar Estrada Aug 27, 2025 at 10:25 AM Hello, I saw the rent increase notice. I…"
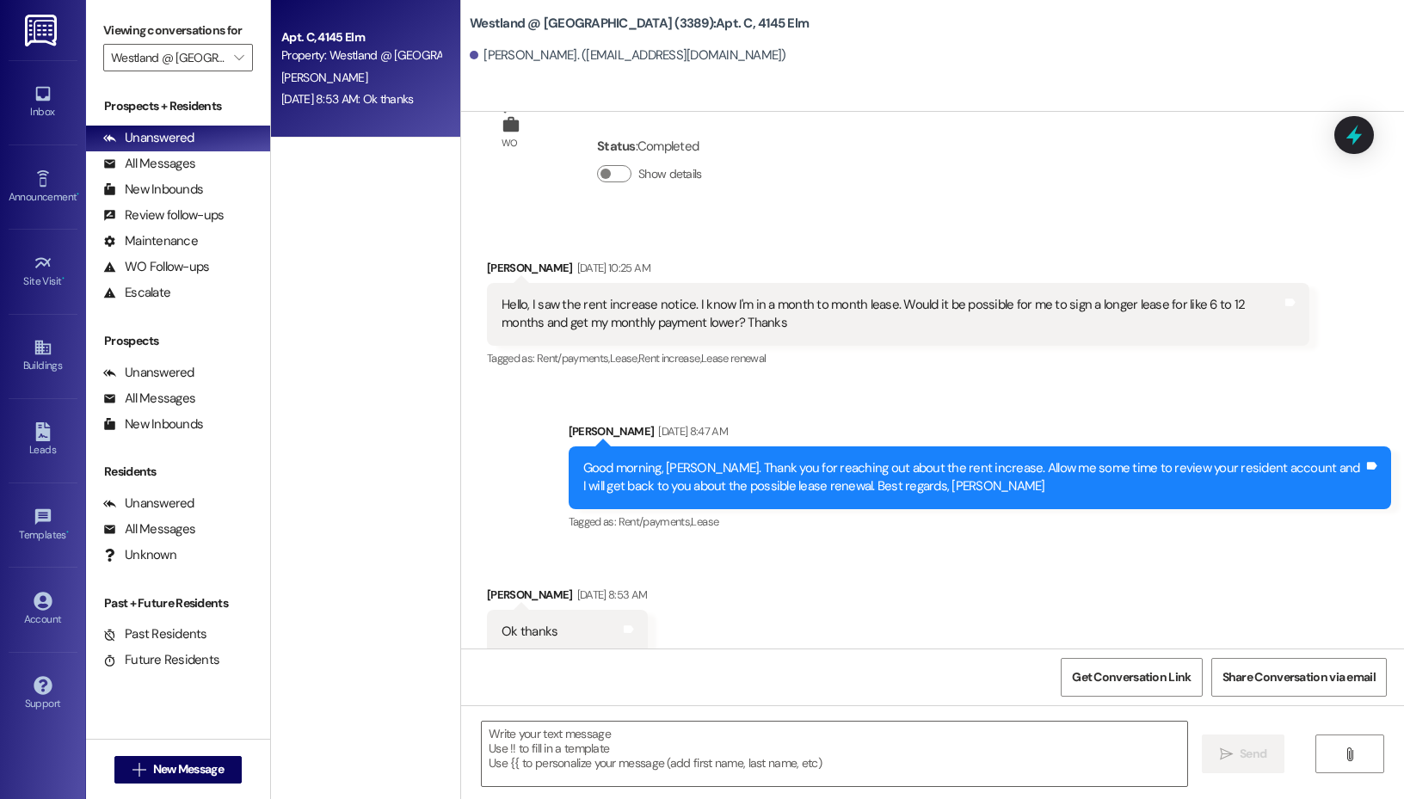
click at [774, 459] on div "Good morning, Edgar. Thank you for reaching out about the rent increase. Allow …" at bounding box center [973, 477] width 780 height 37
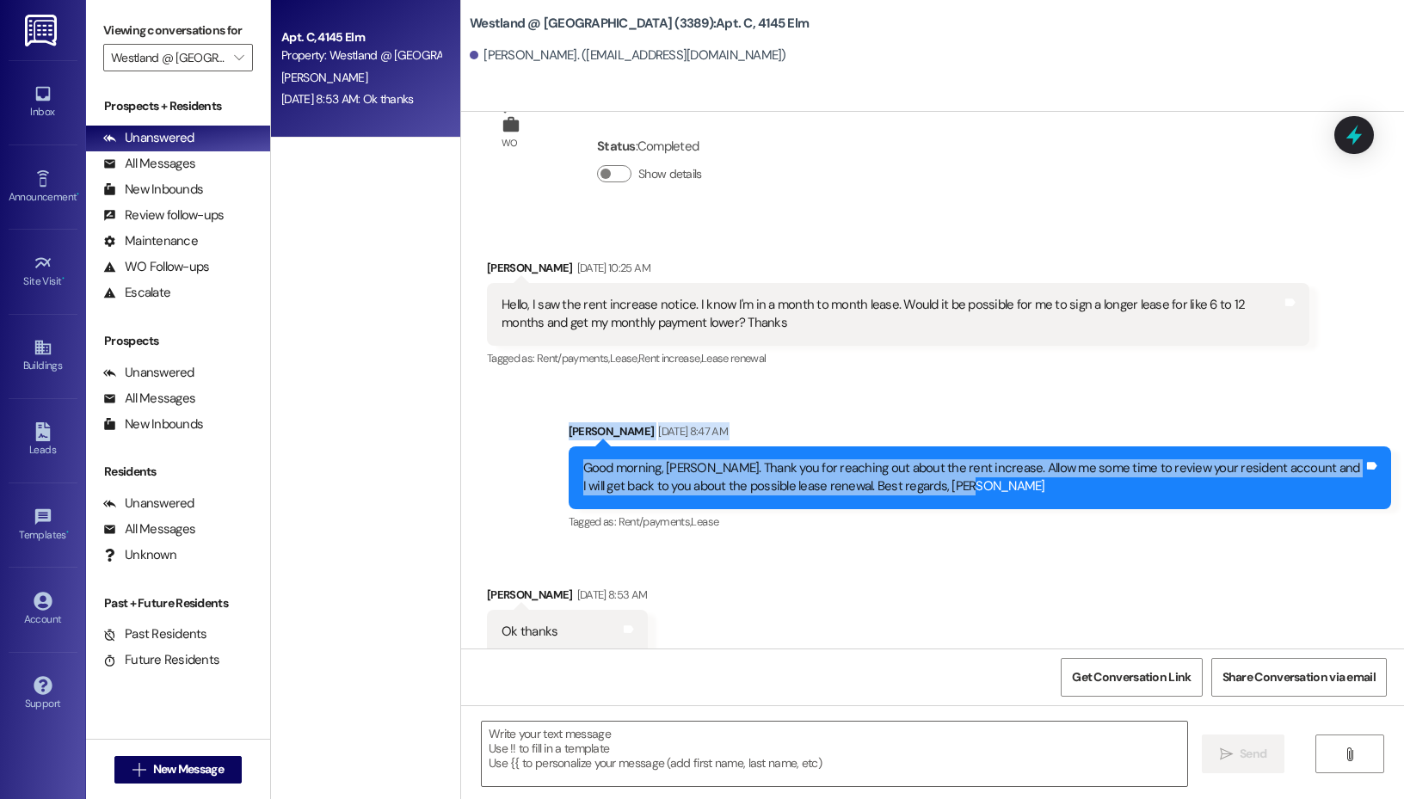
drag, startPoint x: 949, startPoint y: 466, endPoint x: 563, endPoint y: 410, distance: 390.3
click at [563, 410] on div "Sent via SMS Elizabeth Jijon Aug 28, 2025 at 8:47 AM Good morning, Edgar. Thank…" at bounding box center [980, 479] width 848 height 138
copy div "Elizabeth Jijon Aug 28, 2025 at 8:47 AM Good morning, Edgar. Thank you for reac…"
